Goal: Information Seeking & Learning: Learn about a topic

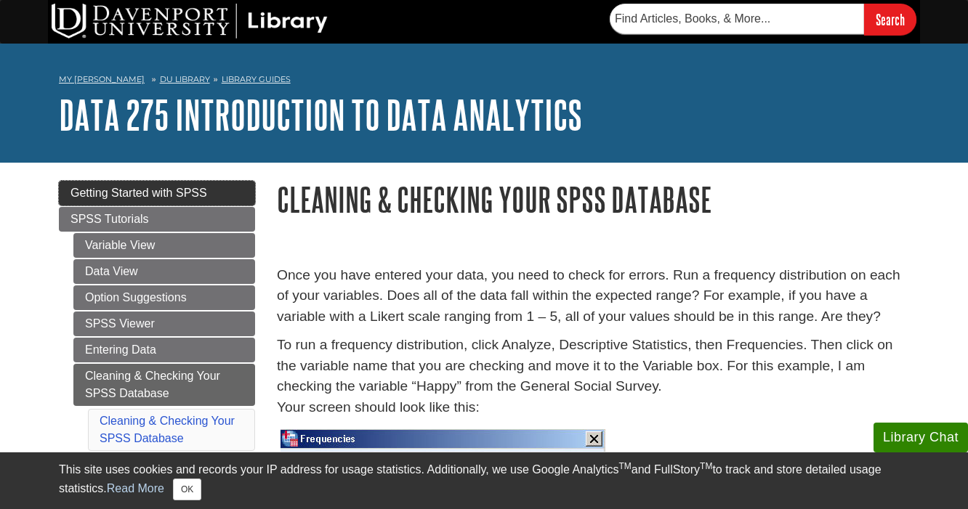
click at [189, 193] on span "Getting Started with SPSS" at bounding box center [138, 193] width 137 height 12
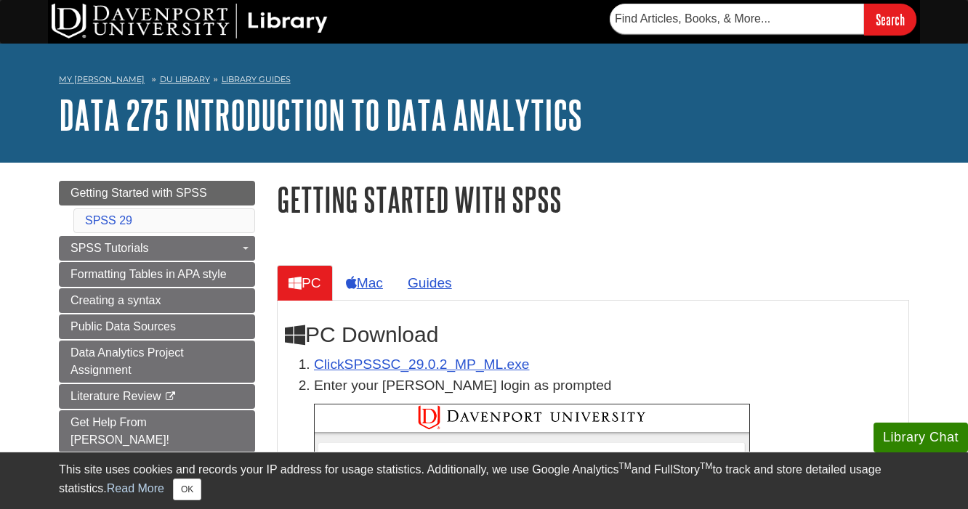
click at [281, 158] on div "My [PERSON_NAME] DU Library Library Guides DATA 275 Introduction to Data Analyt…" at bounding box center [484, 103] width 968 height 119
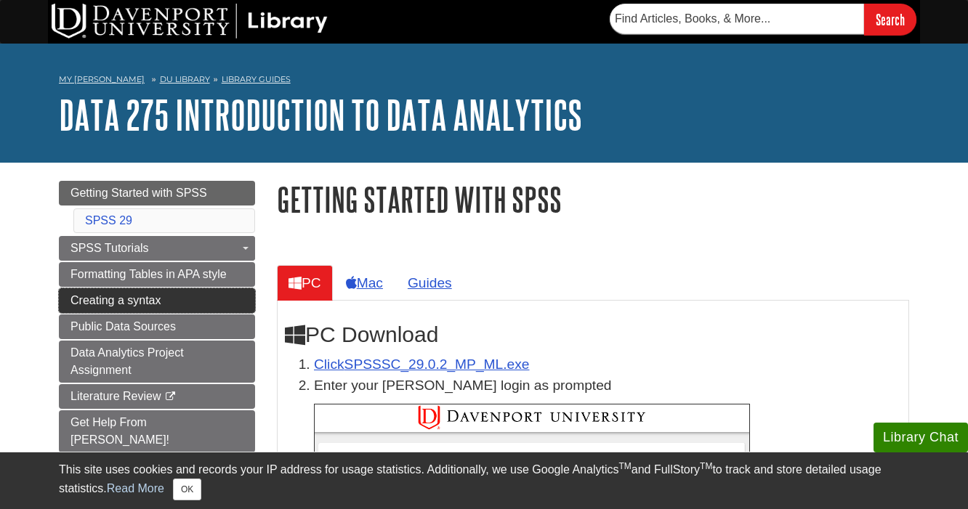
click at [118, 300] on span "Creating a syntax" at bounding box center [115, 300] width 91 height 12
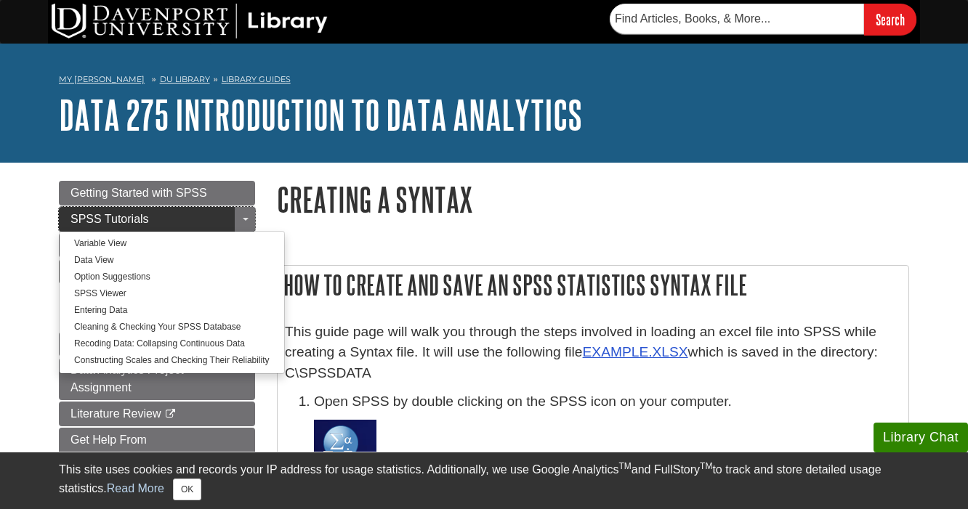
click at [81, 225] on link "SPSS Tutorials" at bounding box center [157, 219] width 196 height 25
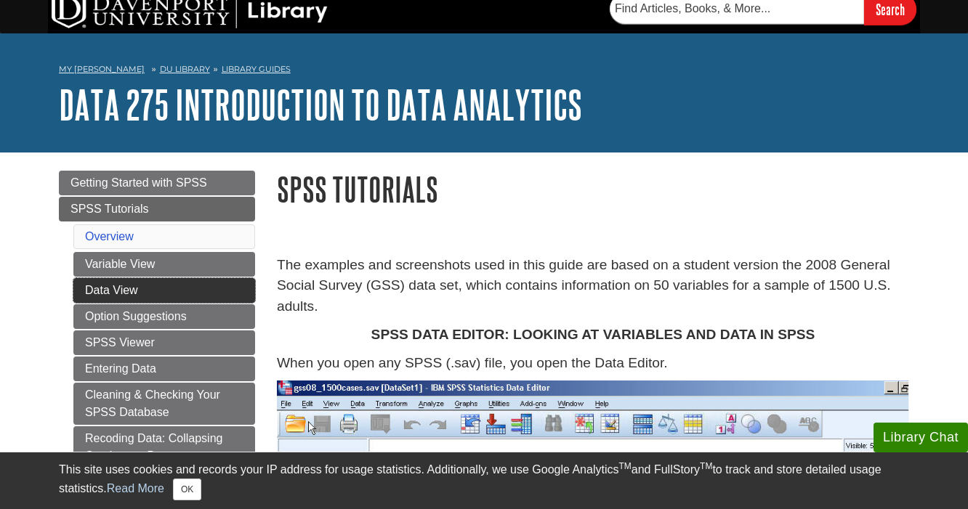
scroll to position [17, 0]
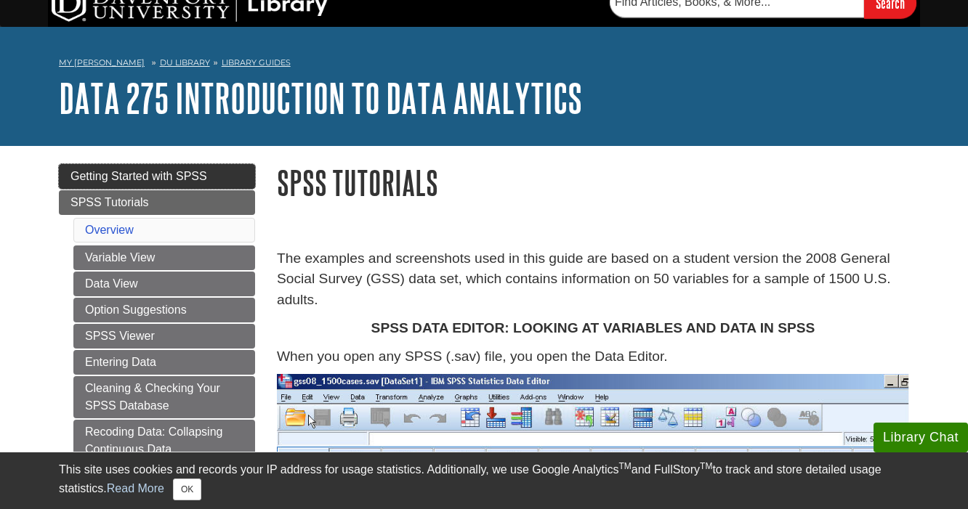
click at [109, 167] on link "Getting Started with SPSS" at bounding box center [157, 176] width 196 height 25
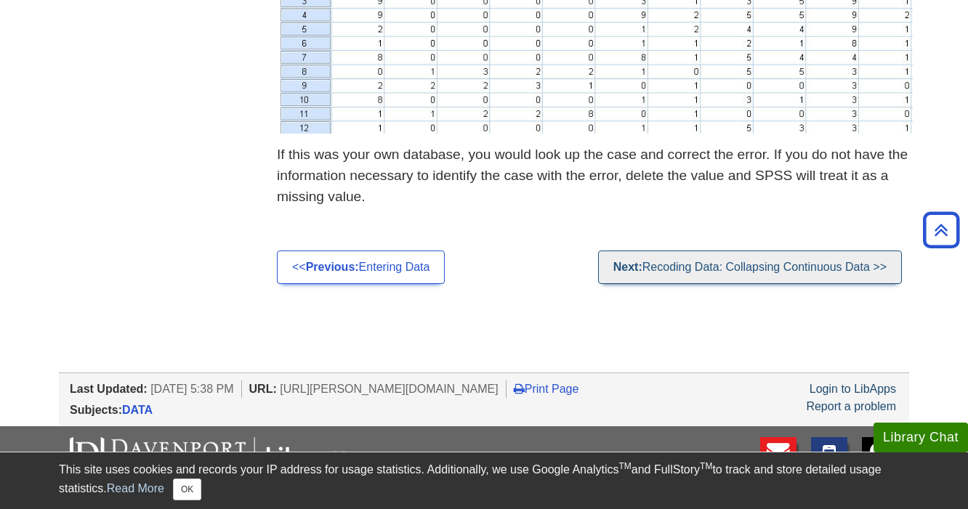
scroll to position [2018, 0]
